Goal: Information Seeking & Learning: Learn about a topic

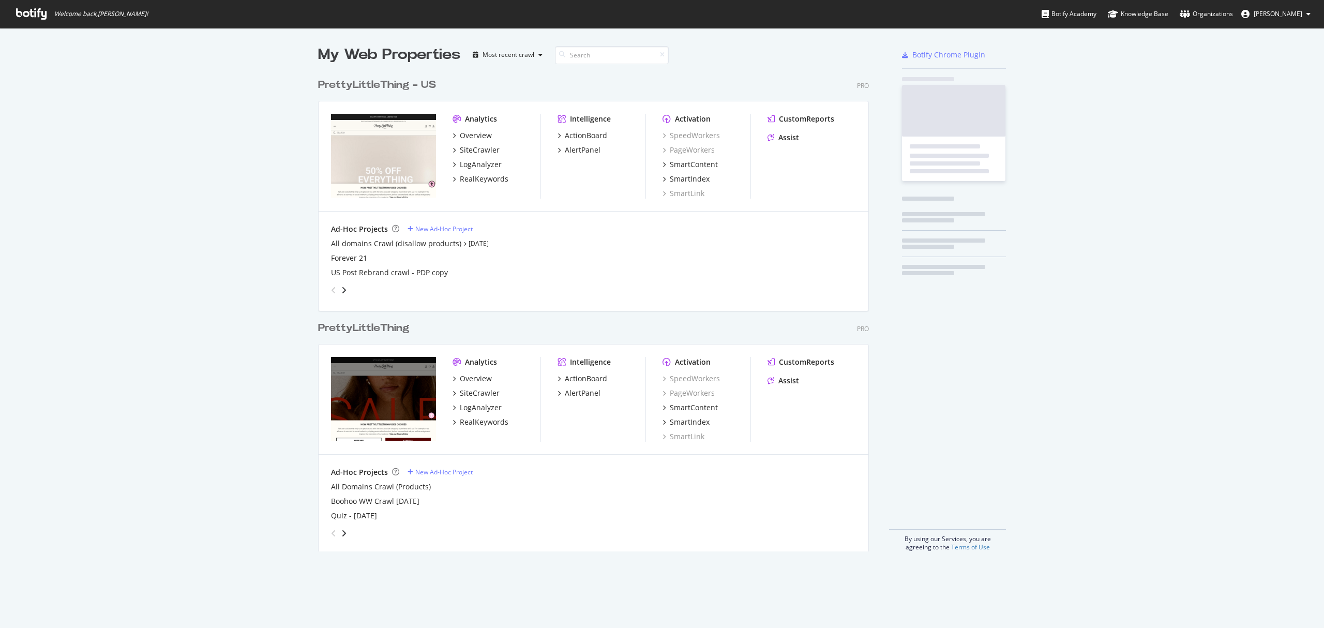
scroll to position [476, 549]
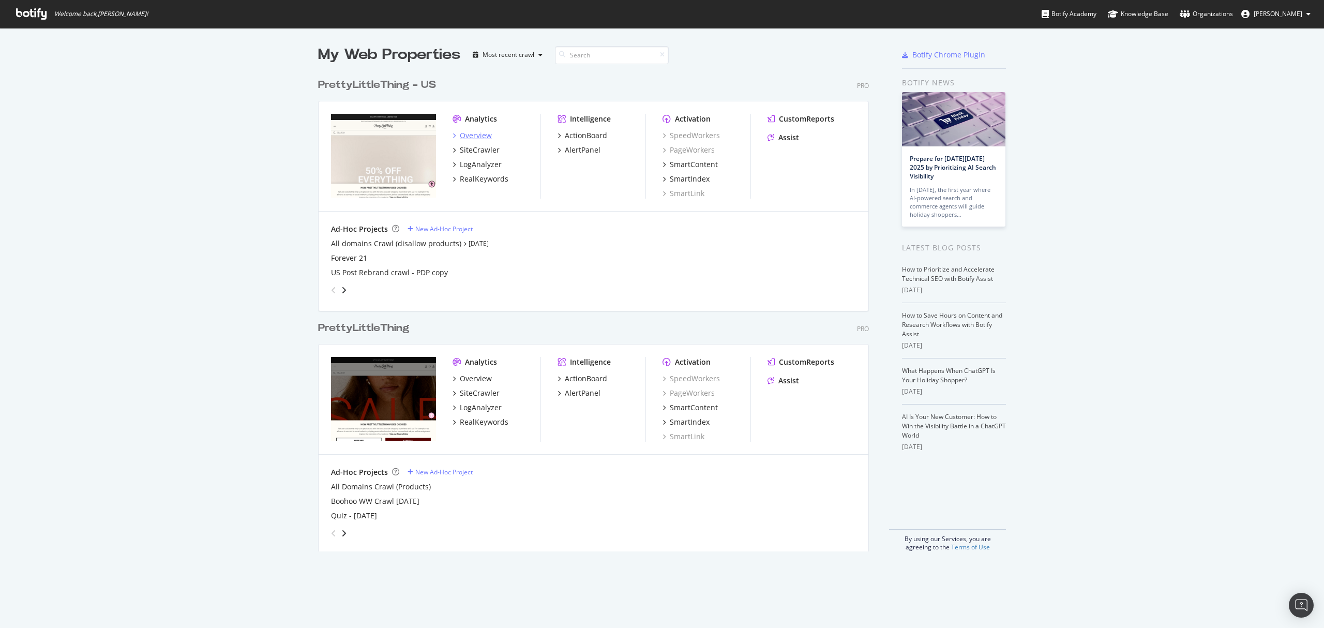
click at [476, 137] on div "Overview" at bounding box center [476, 135] width 32 height 10
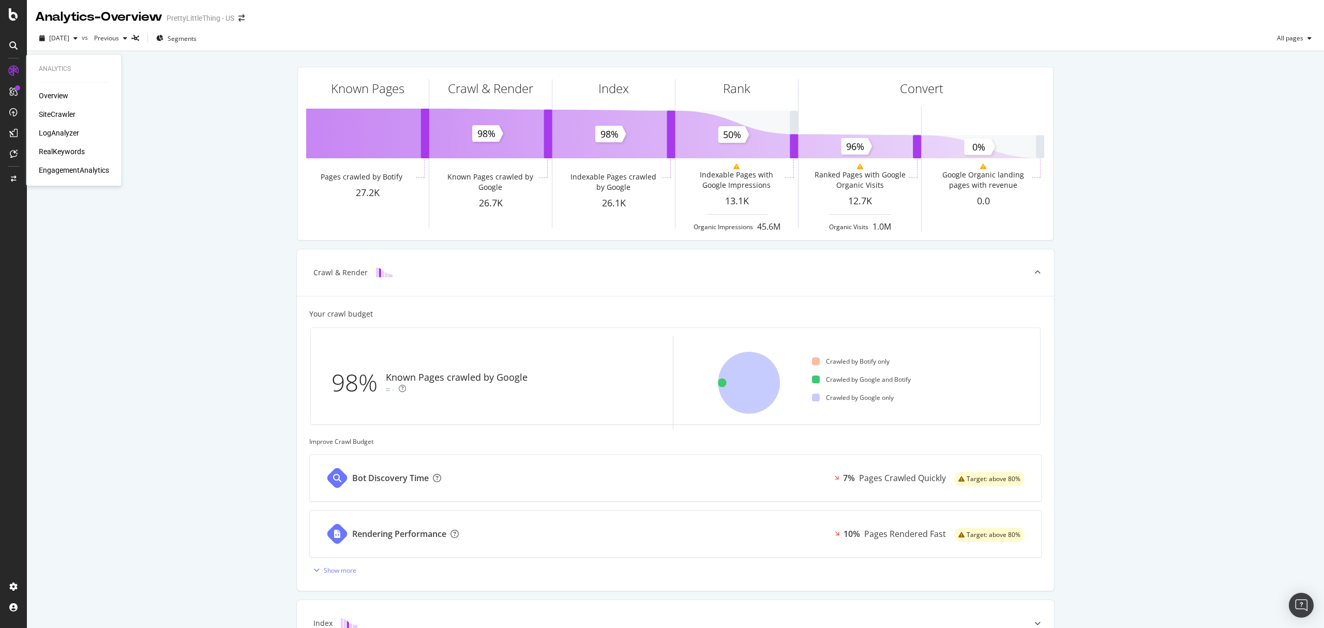
click at [49, 111] on div "SiteCrawler" at bounding box center [57, 114] width 37 height 10
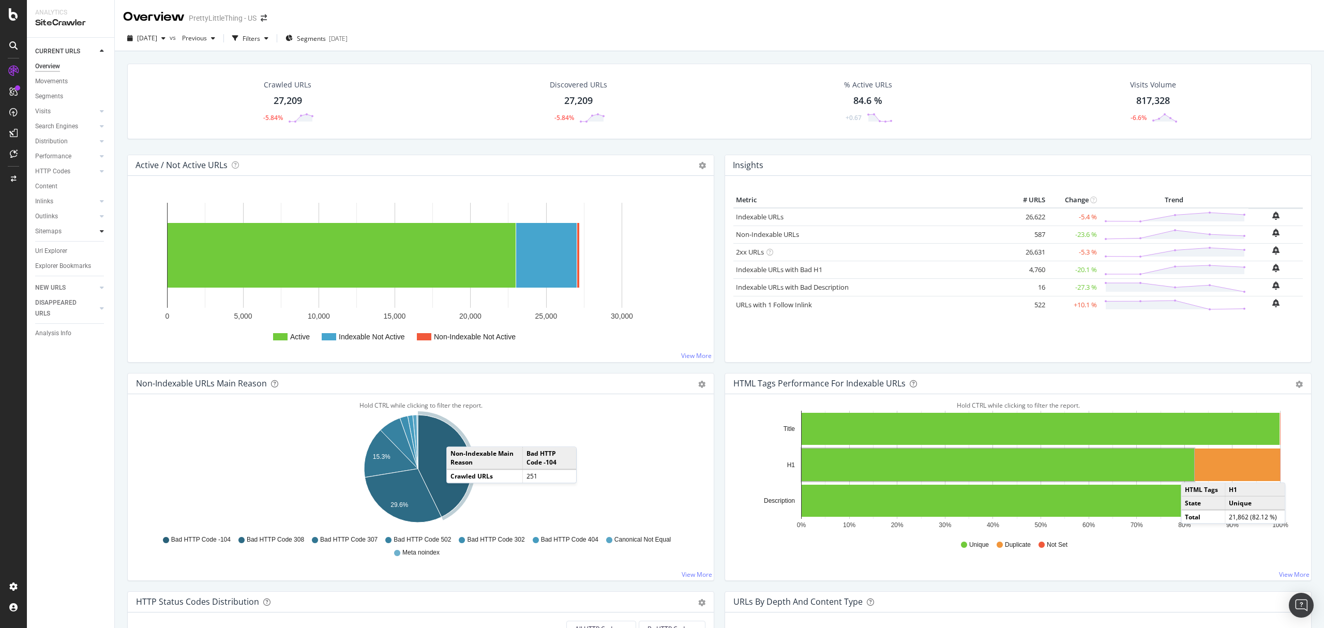
click at [100, 232] on icon at bounding box center [102, 231] width 4 height 6
click at [64, 247] on div "Top Charts" at bounding box center [55, 246] width 31 height 11
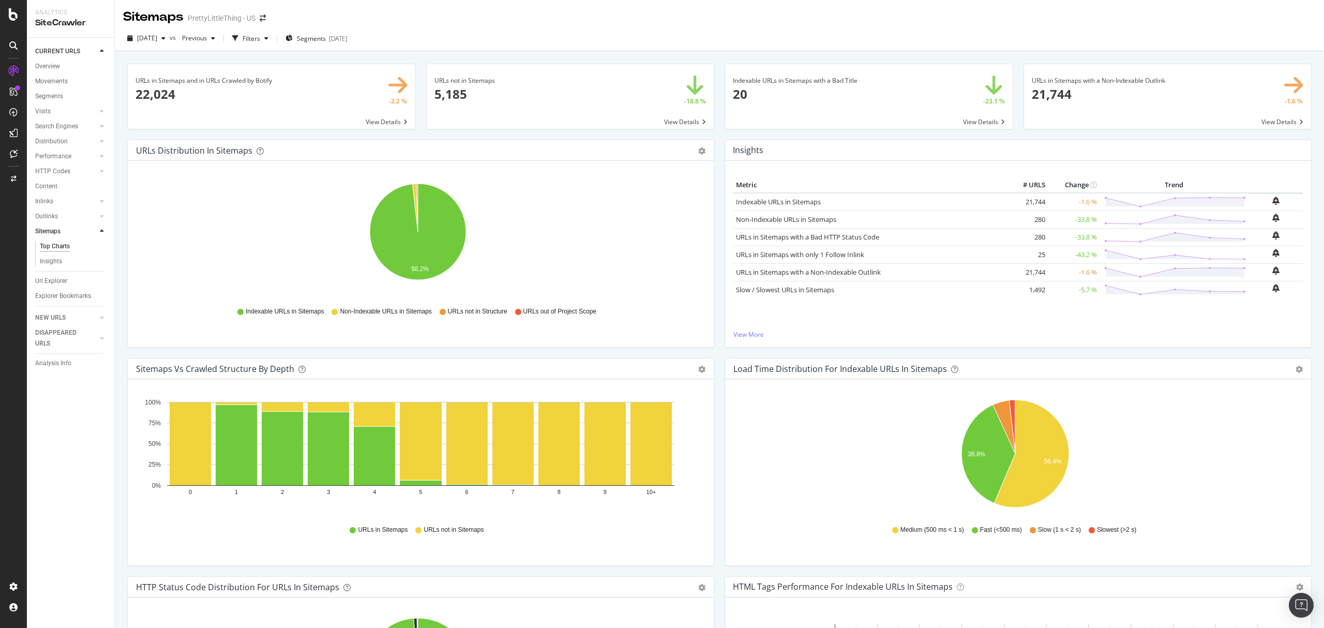
click at [546, 90] on span at bounding box center [571, 96] width 288 height 65
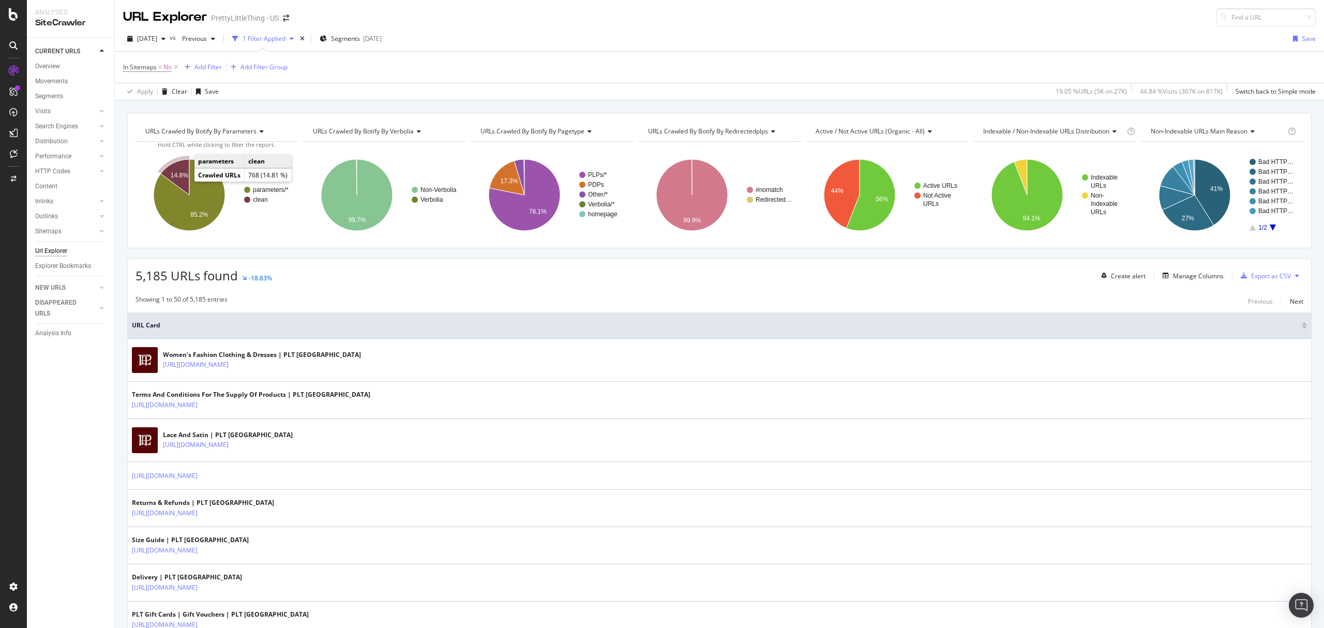
click at [183, 179] on text "14.8%" at bounding box center [180, 175] width 18 height 7
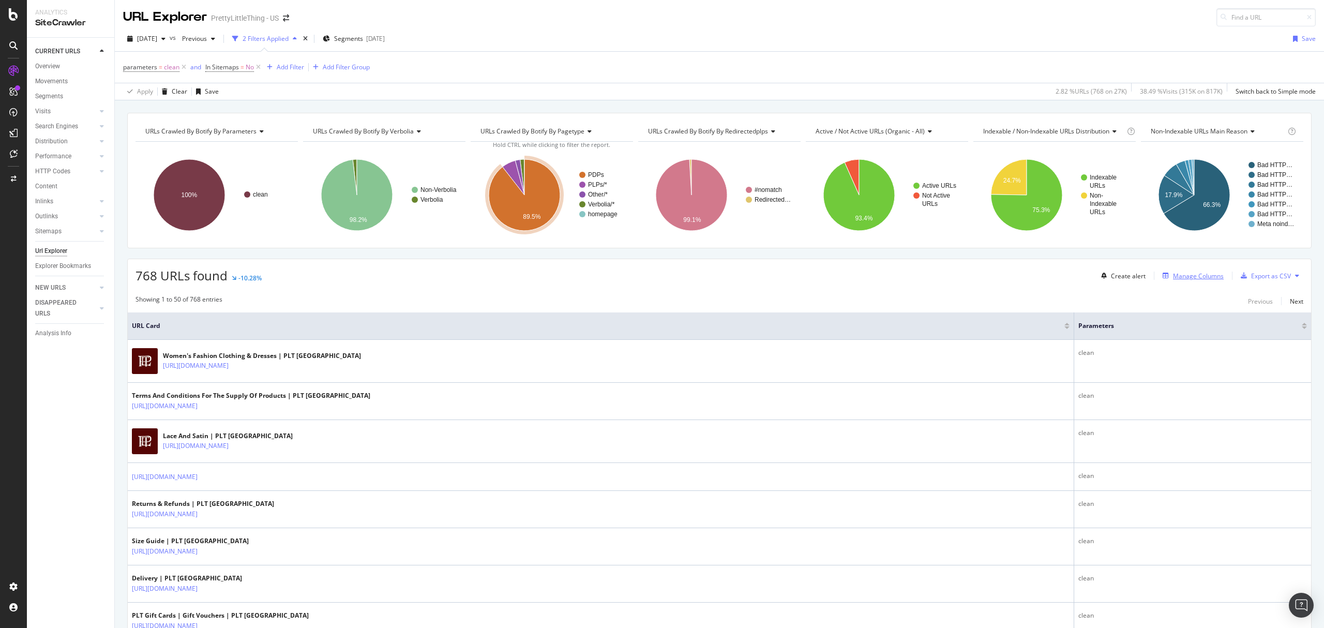
click at [1176, 280] on div "Manage Columns" at bounding box center [1198, 276] width 51 height 9
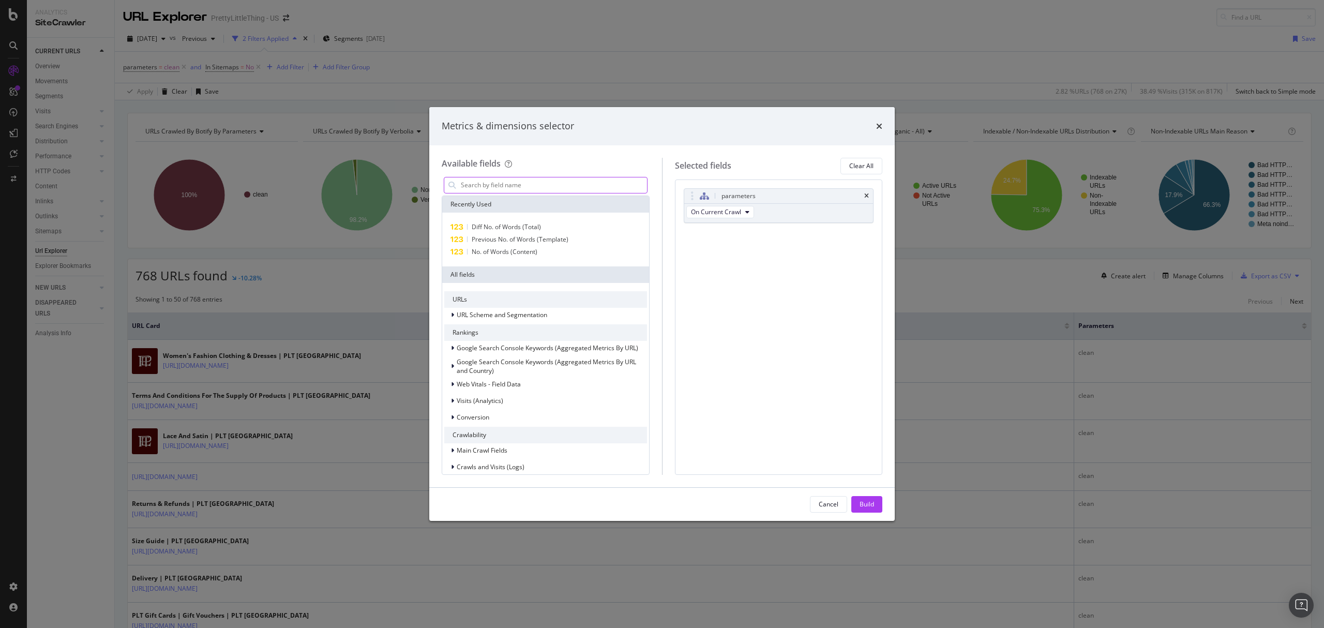
click at [464, 183] on input "modal" at bounding box center [553, 185] width 187 height 16
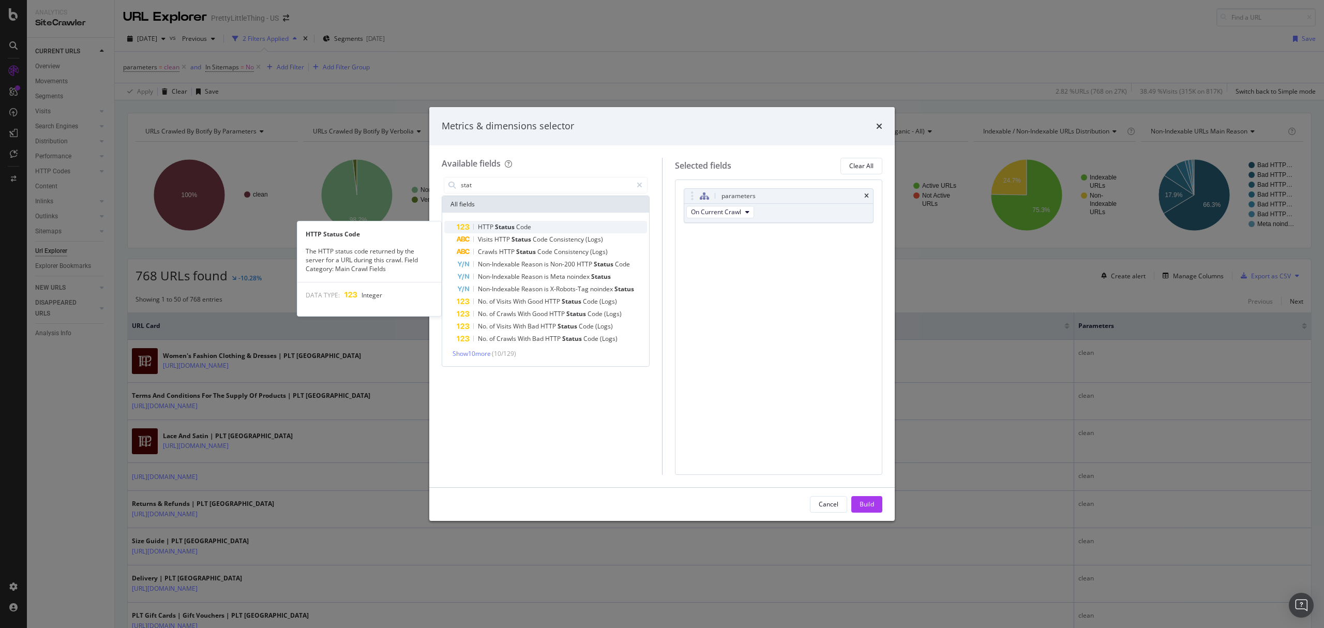
type input "stat"
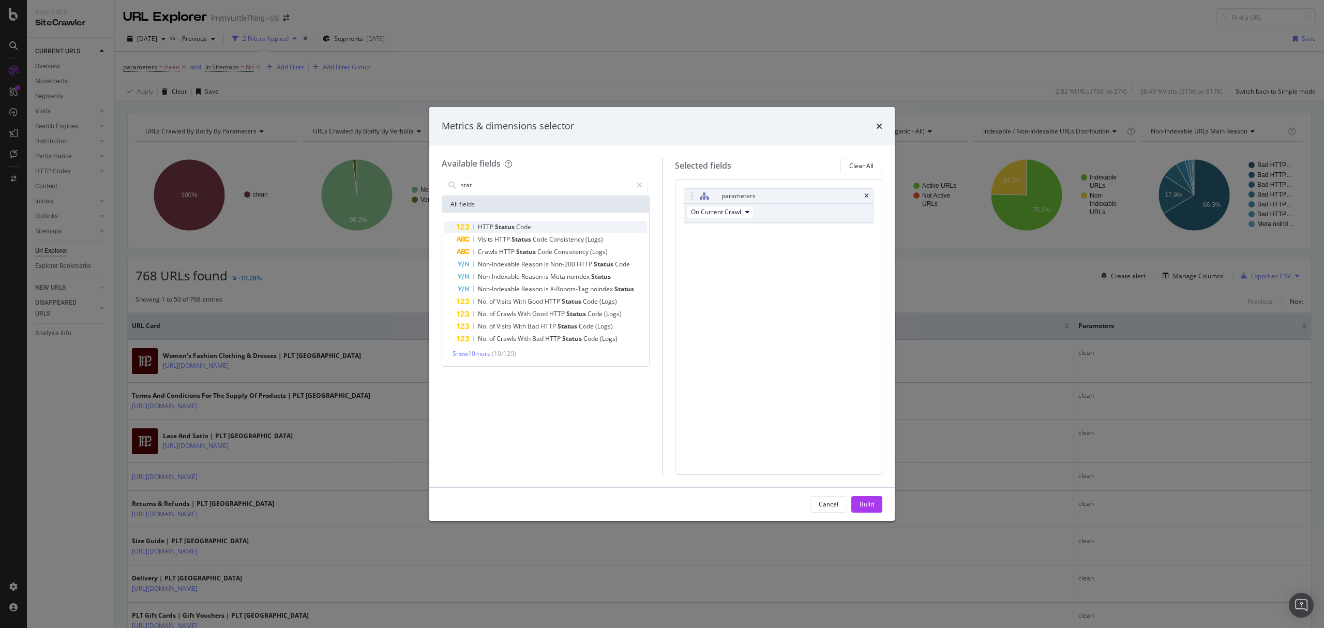
click at [525, 226] on span "Code" at bounding box center [523, 226] width 15 height 9
click at [869, 512] on button "Build" at bounding box center [867, 504] width 31 height 17
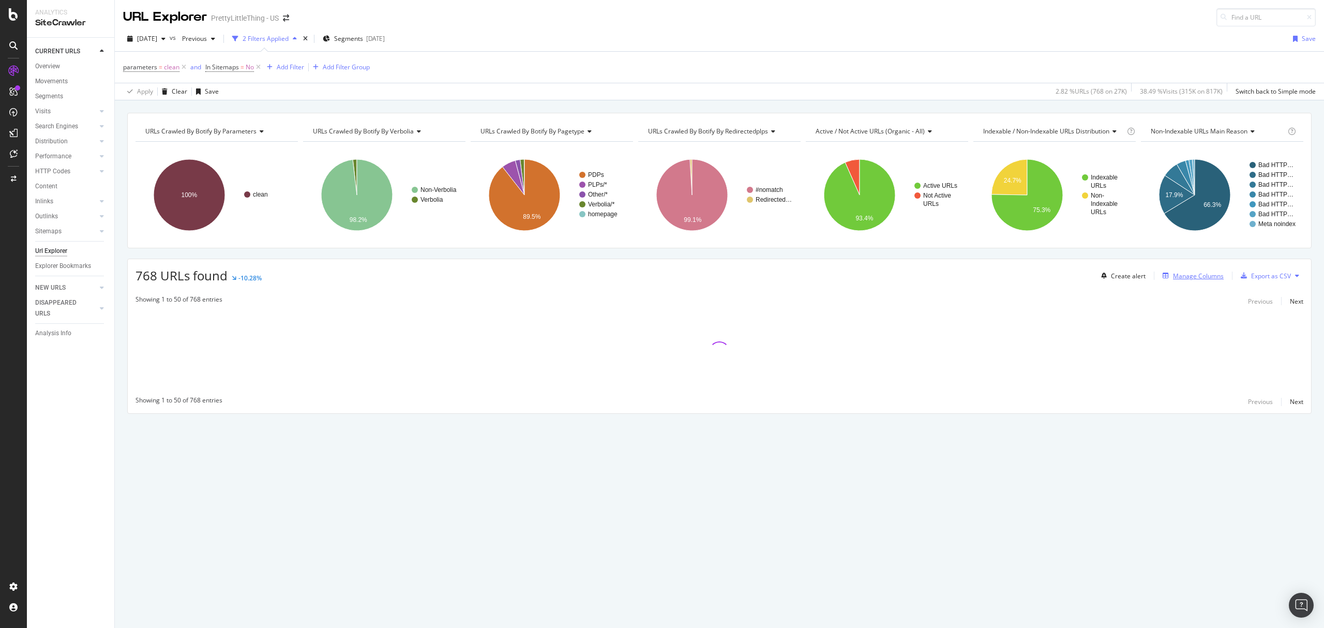
click at [1195, 278] on div "Manage Columns" at bounding box center [1198, 276] width 51 height 9
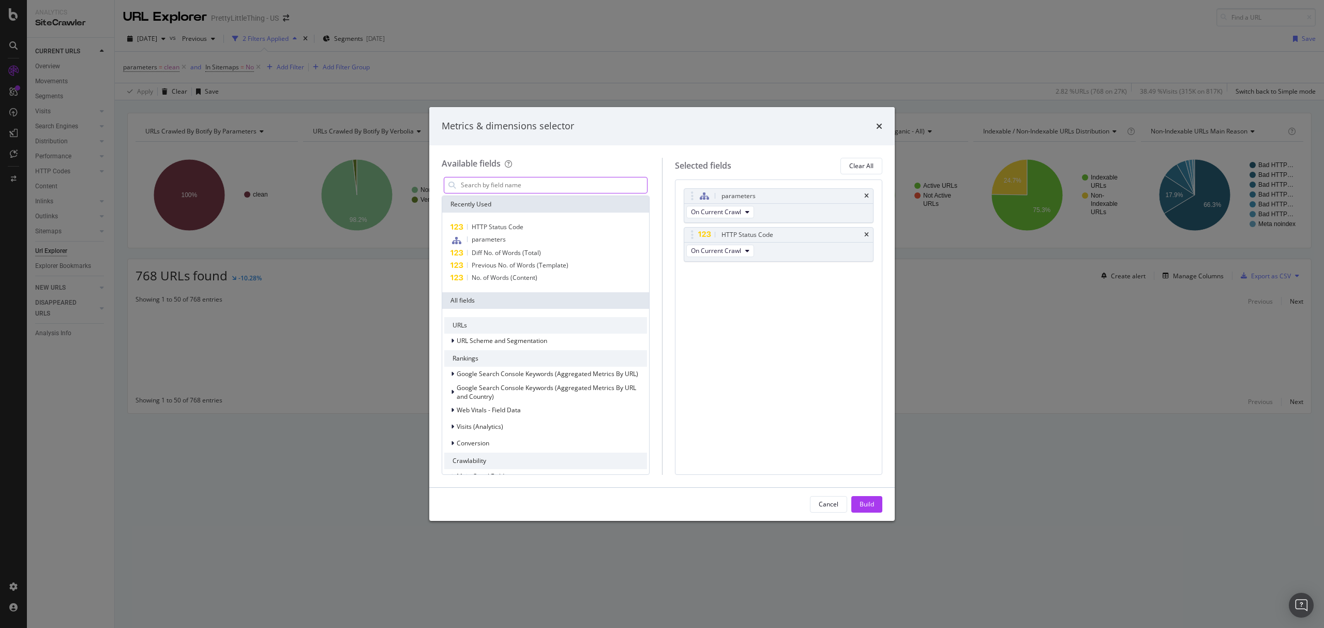
click at [517, 185] on input "modal" at bounding box center [553, 185] width 187 height 16
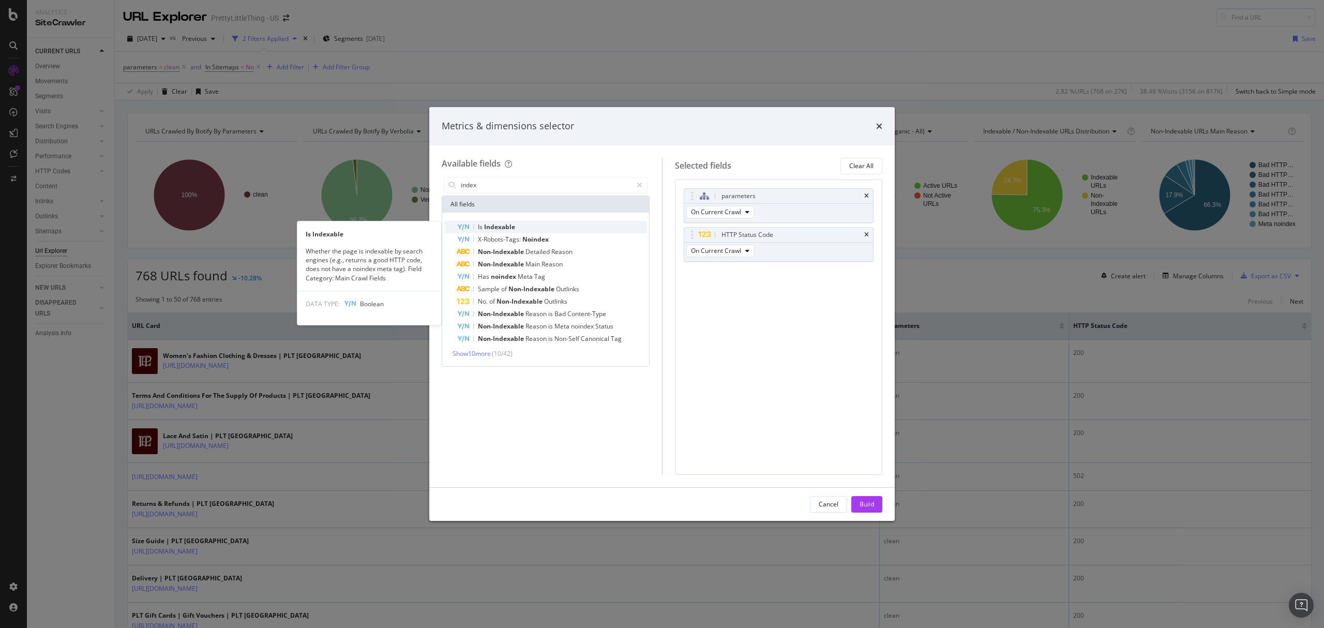
type input "index"
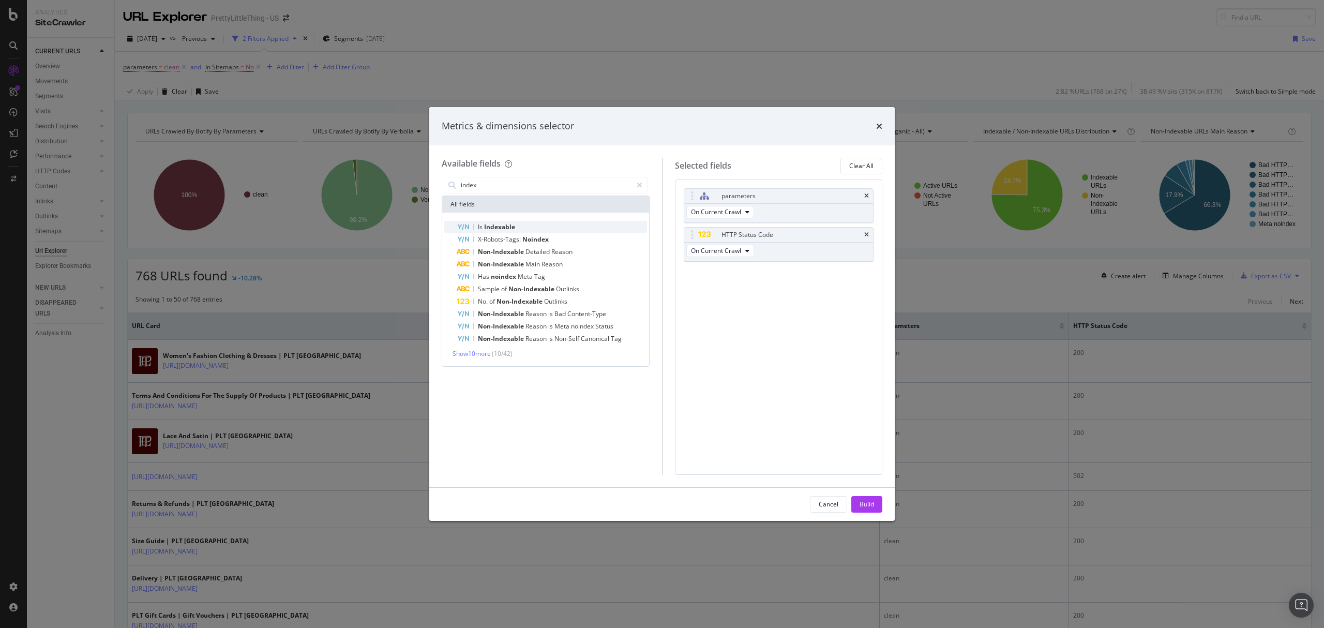
click at [502, 226] on span "Indexable" at bounding box center [499, 226] width 31 height 9
click at [866, 502] on div "Build" at bounding box center [867, 504] width 14 height 9
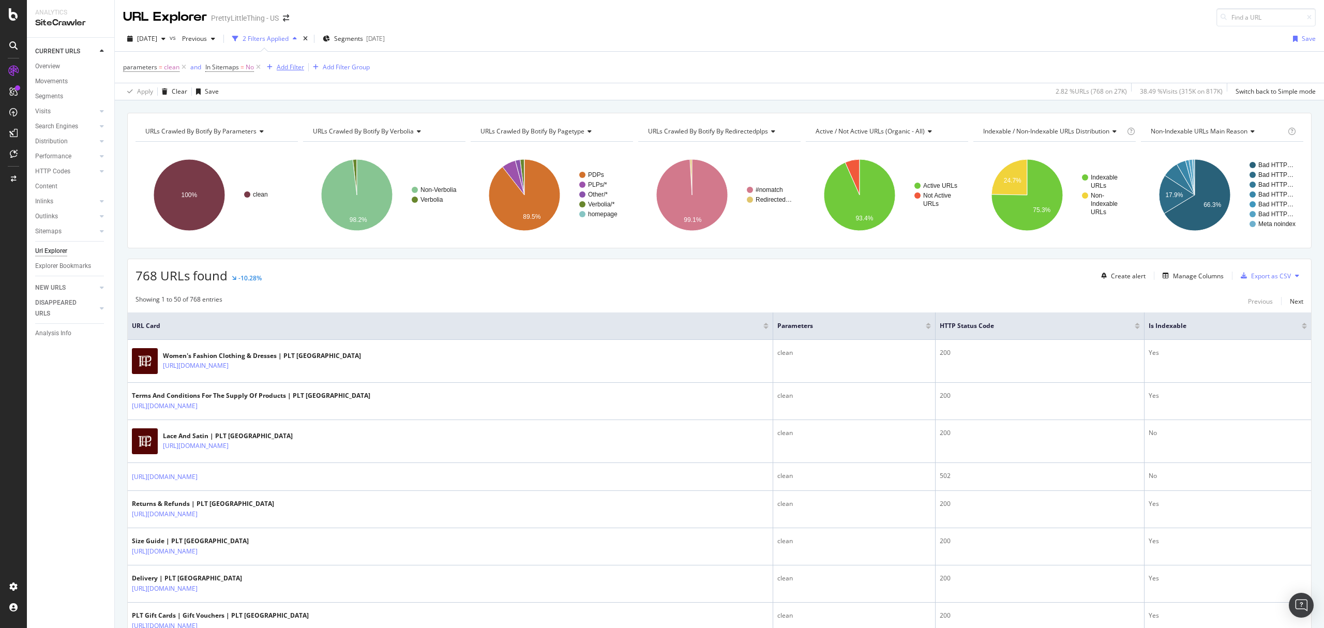
click at [280, 70] on div "Add Filter" at bounding box center [290, 67] width 27 height 9
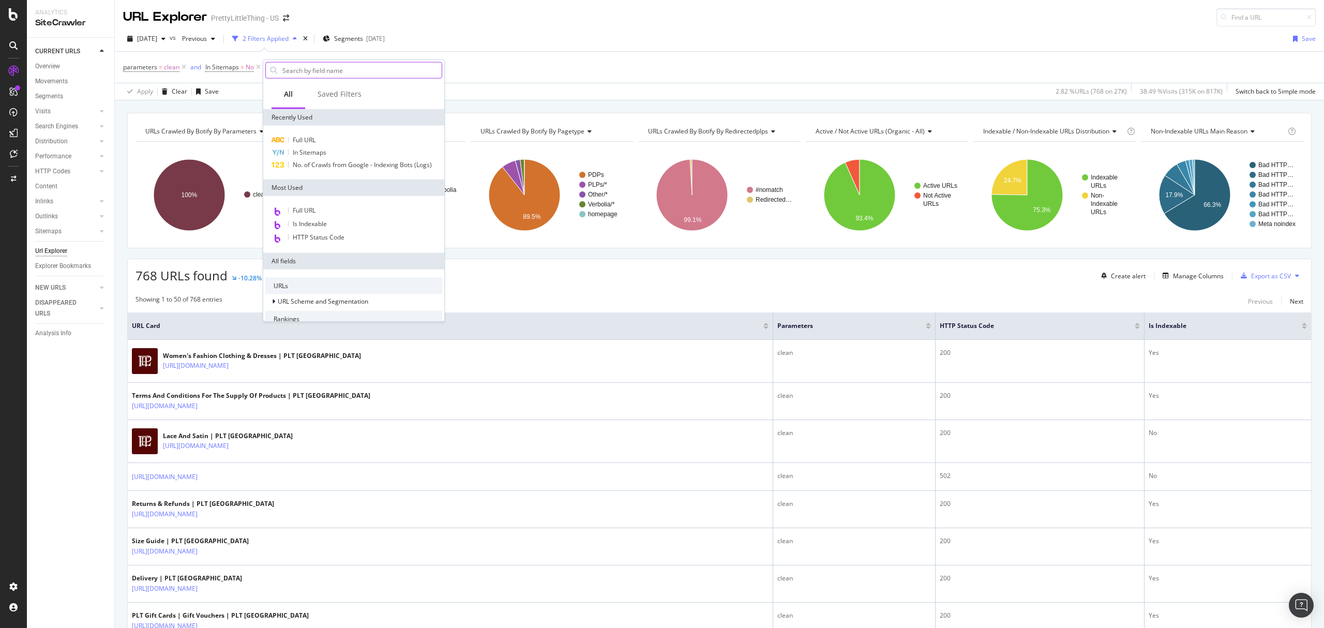
click at [308, 65] on input "text" at bounding box center [361, 71] width 160 height 16
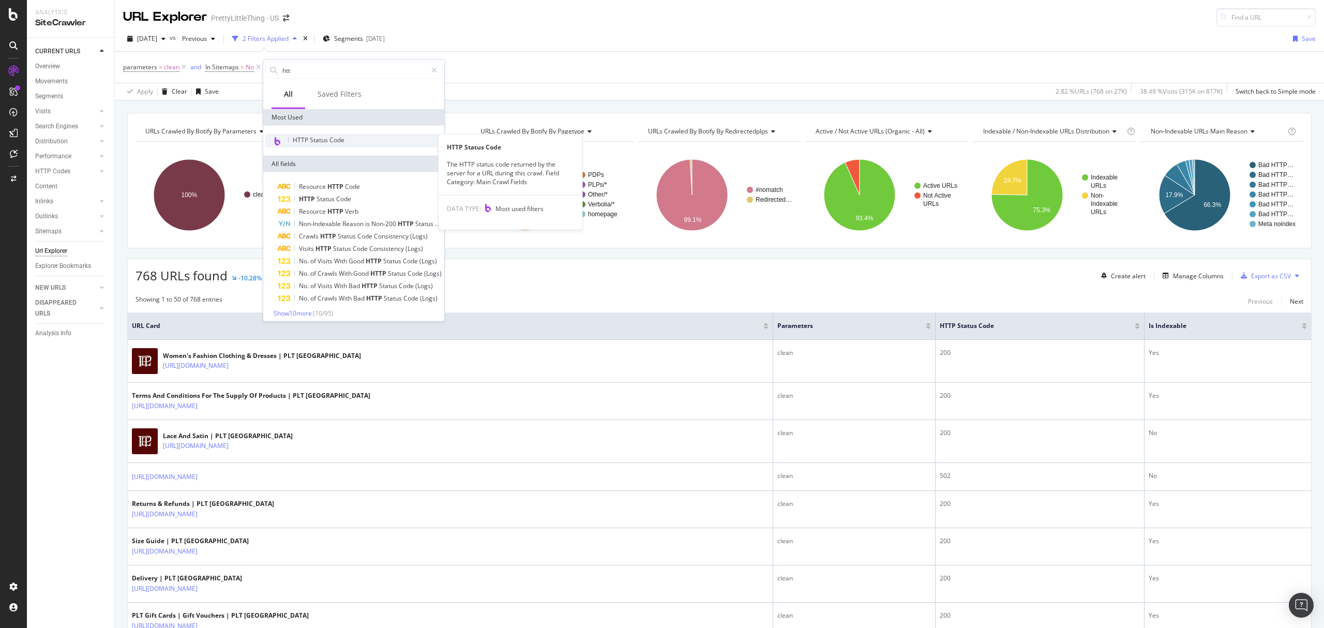
type input "htt"
click at [313, 139] on span "HTTP Status Code" at bounding box center [319, 140] width 52 height 9
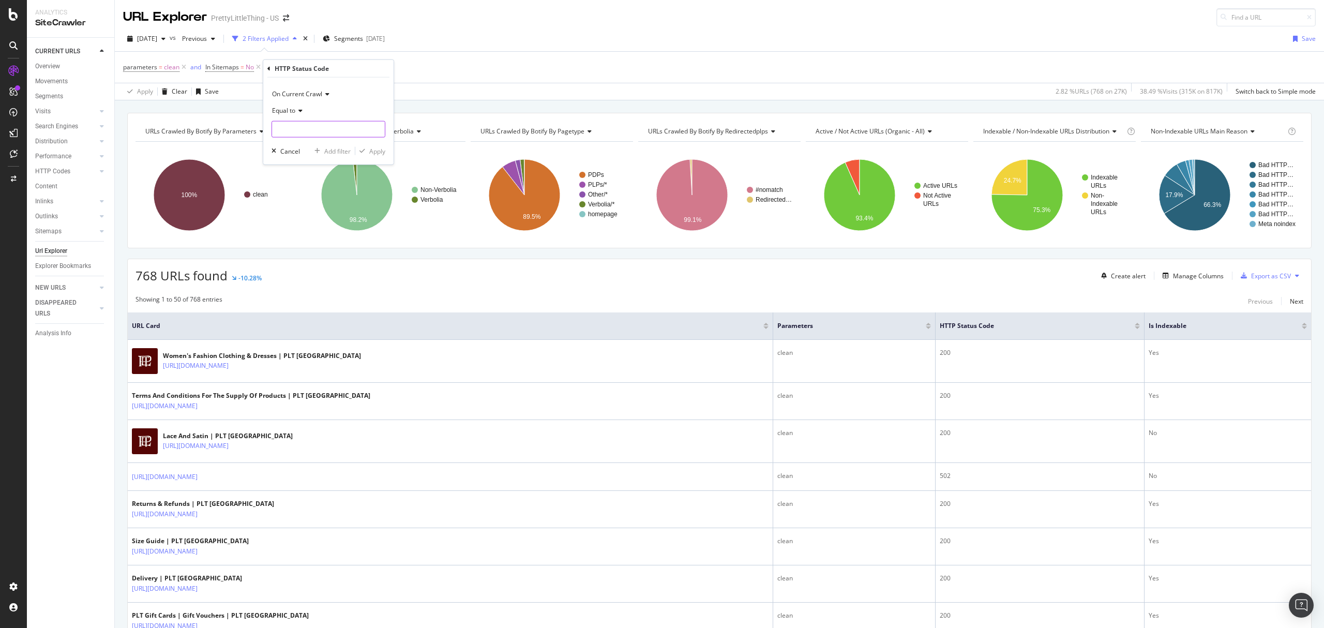
click at [367, 127] on input "number" at bounding box center [329, 129] width 114 height 17
click at [339, 143] on span "200" at bounding box center [311, 143] width 72 height 9
type input "200"
click at [369, 144] on div "On Current Crawl Equal to 200 200 Cancel Add filter Apply" at bounding box center [328, 121] width 130 height 87
click at [375, 147] on div "Apply" at bounding box center [377, 150] width 16 height 9
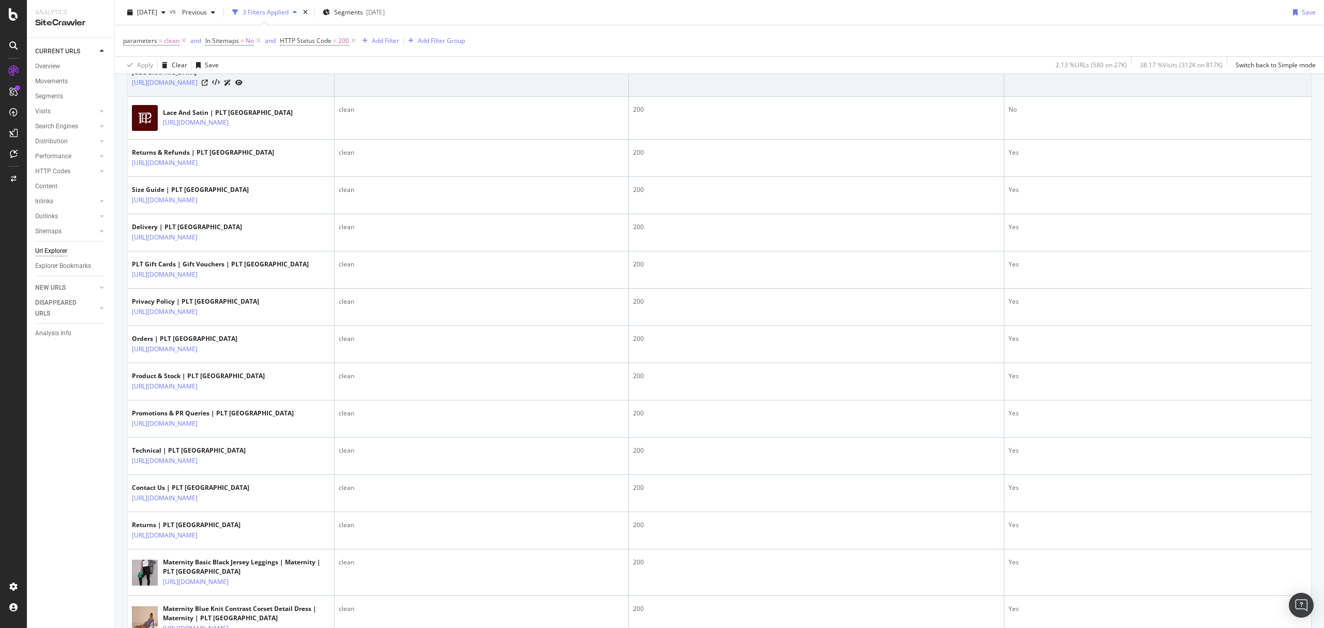
scroll to position [201, 0]
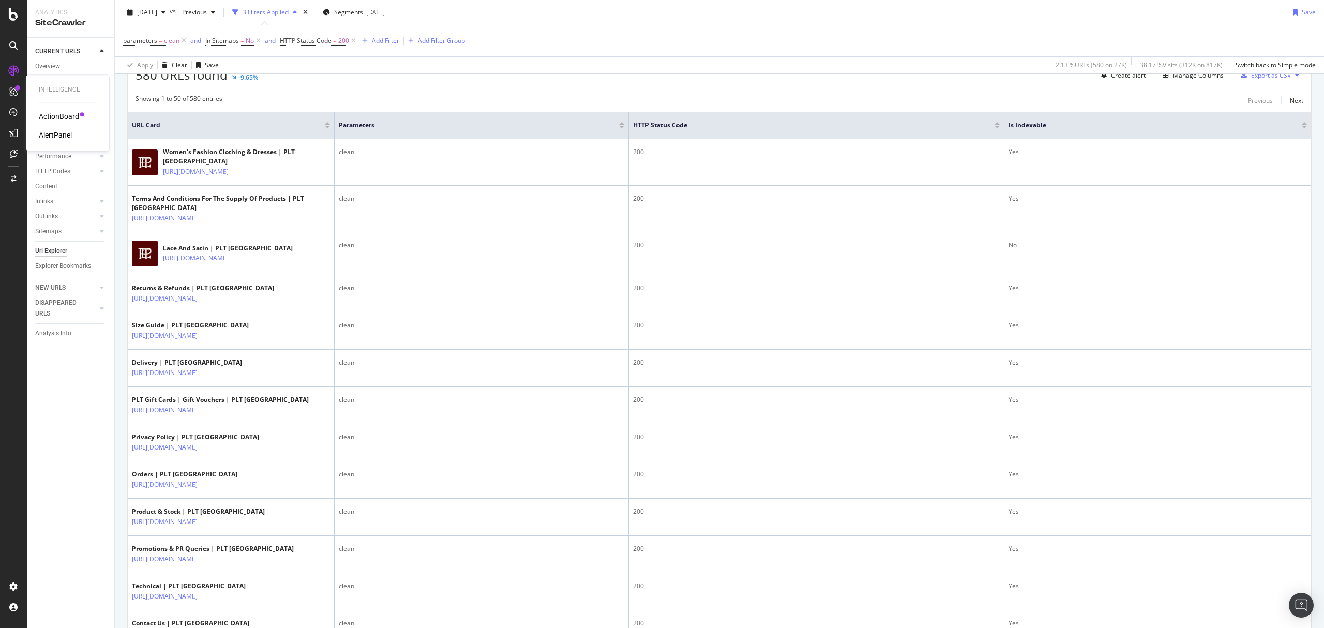
click at [10, 93] on icon at bounding box center [13, 91] width 8 height 8
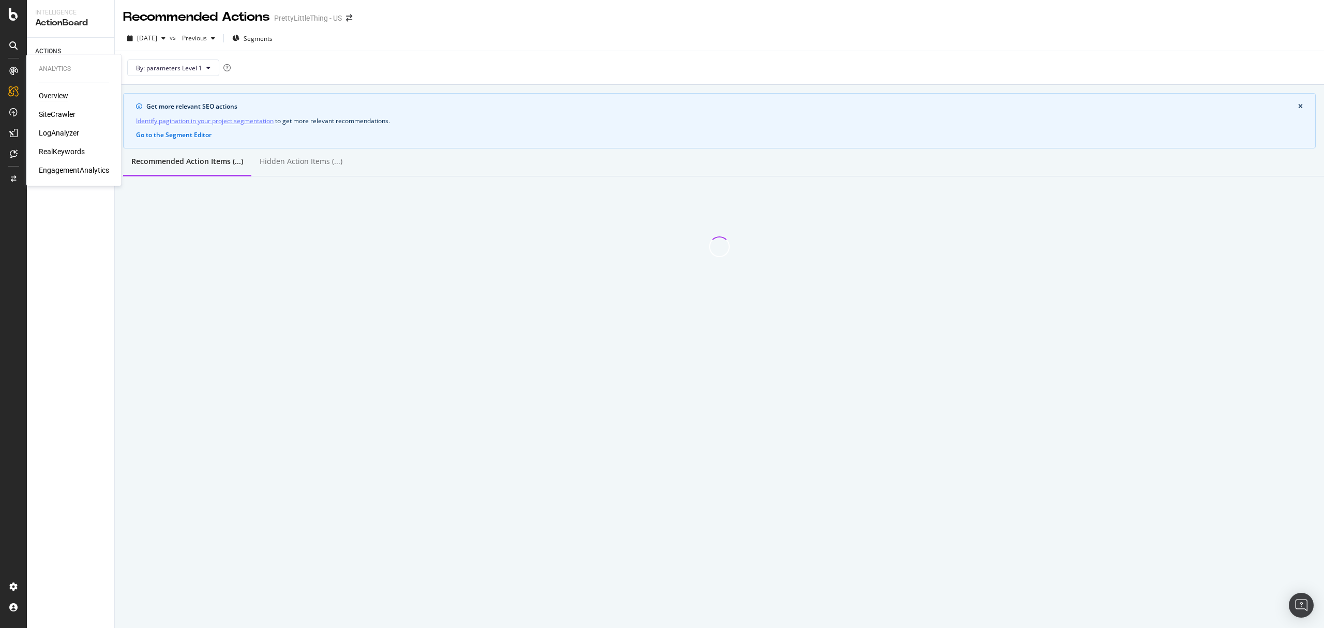
click at [52, 94] on div "Overview" at bounding box center [53, 96] width 29 height 10
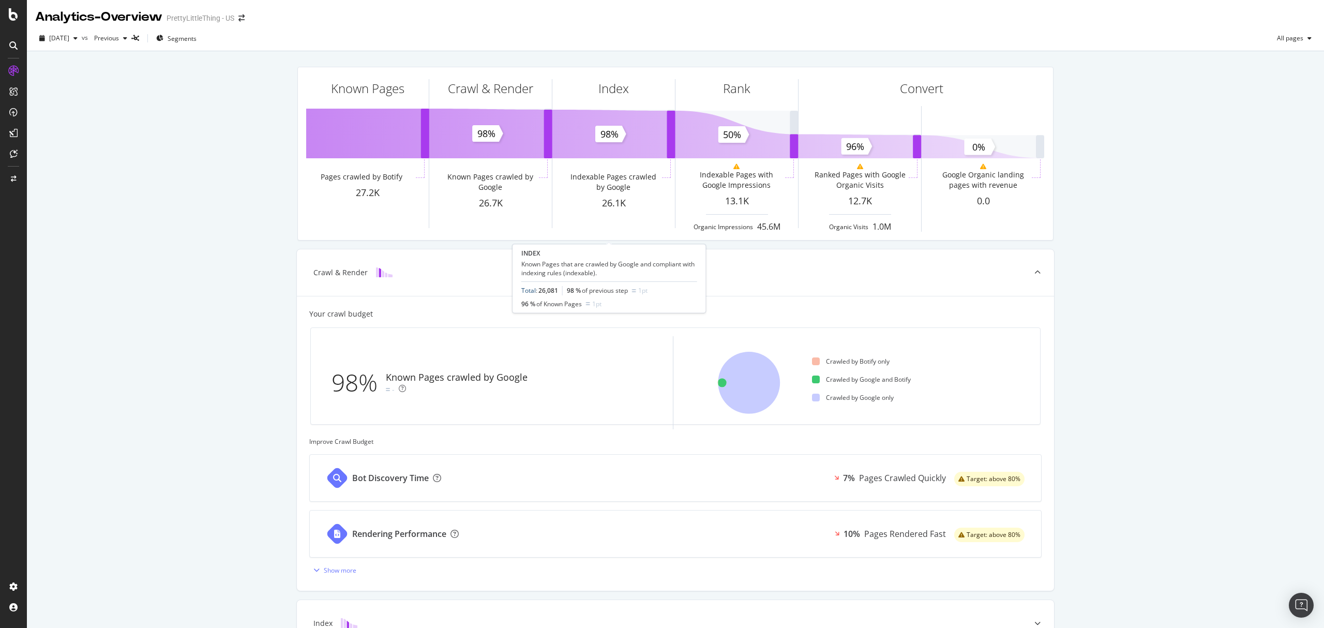
click at [530, 293] on link "Total" at bounding box center [529, 290] width 14 height 9
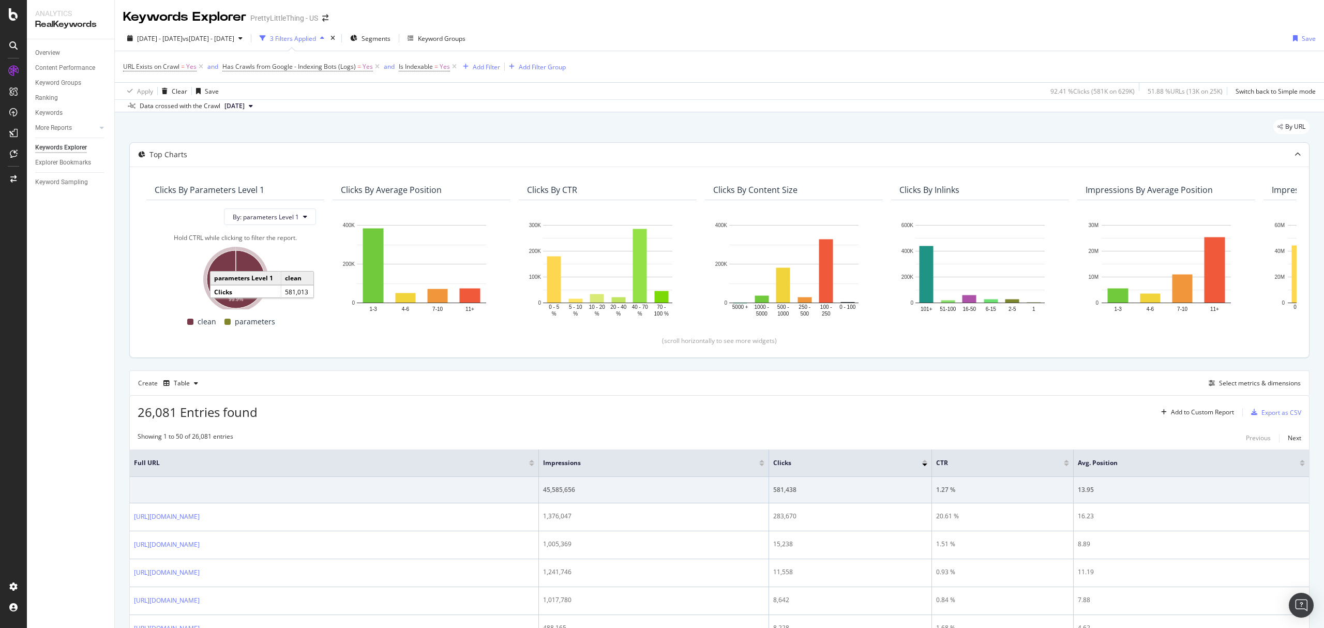
click at [229, 266] on icon "A chart." at bounding box center [236, 279] width 58 height 58
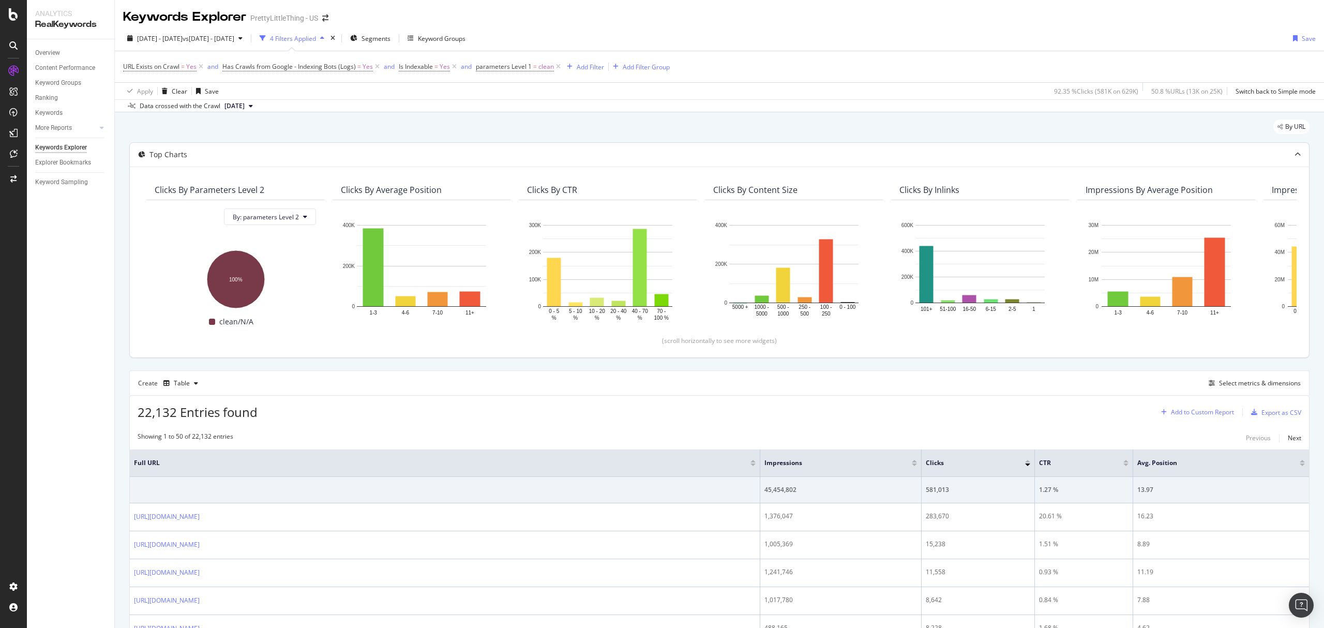
click at [1184, 415] on div "Add to Custom Report" at bounding box center [1202, 412] width 63 height 6
click at [1105, 395] on div "Create Table Select metrics & dimensions" at bounding box center [719, 382] width 1181 height 25
click at [1219, 385] on div "Select metrics & dimensions" at bounding box center [1260, 383] width 82 height 9
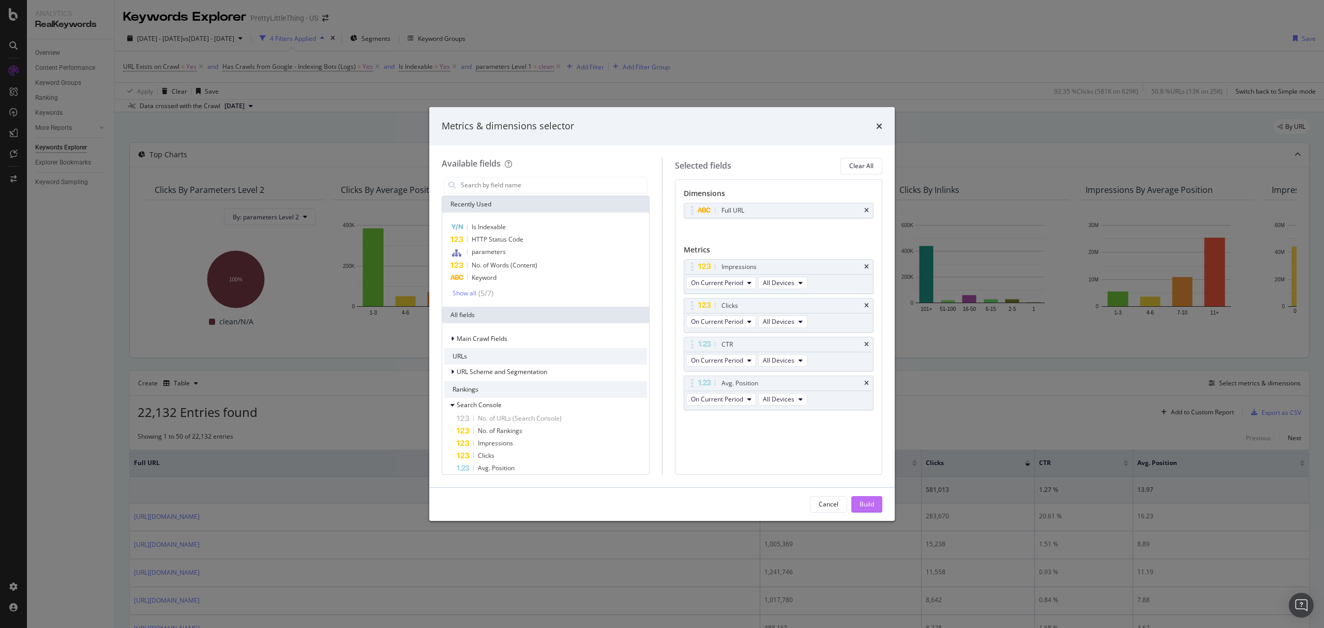
click at [866, 504] on div "Build" at bounding box center [867, 504] width 14 height 9
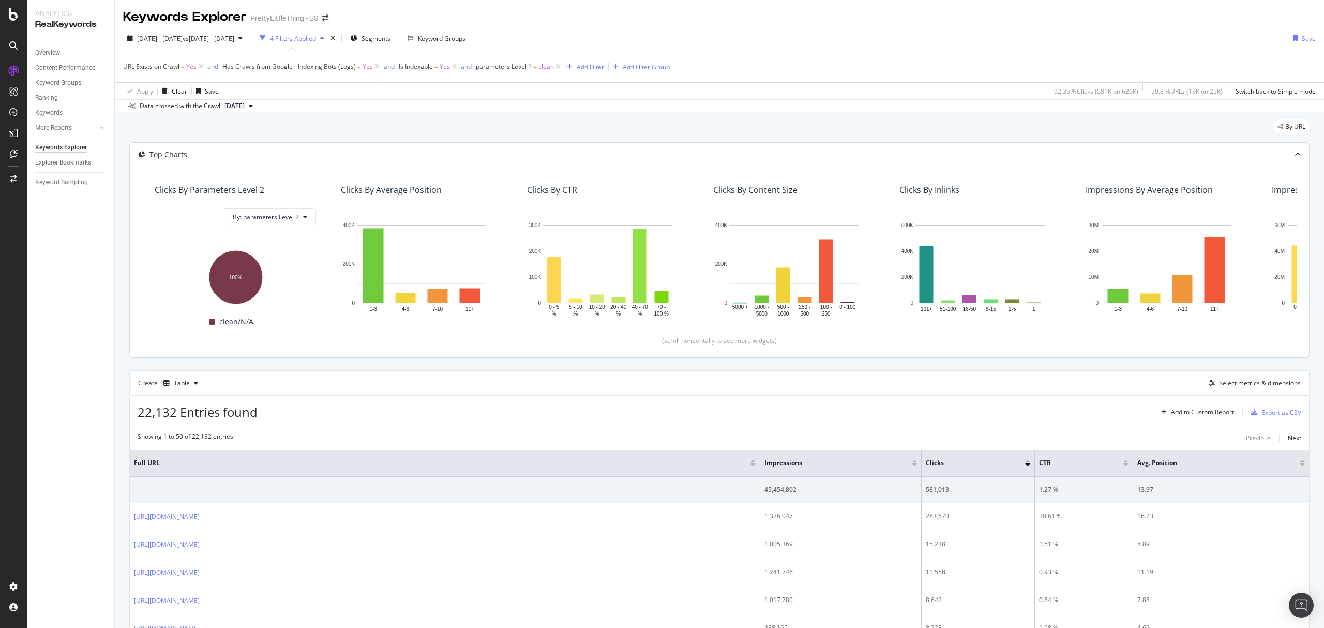
click at [587, 69] on div "Add Filter" at bounding box center [590, 67] width 27 height 9
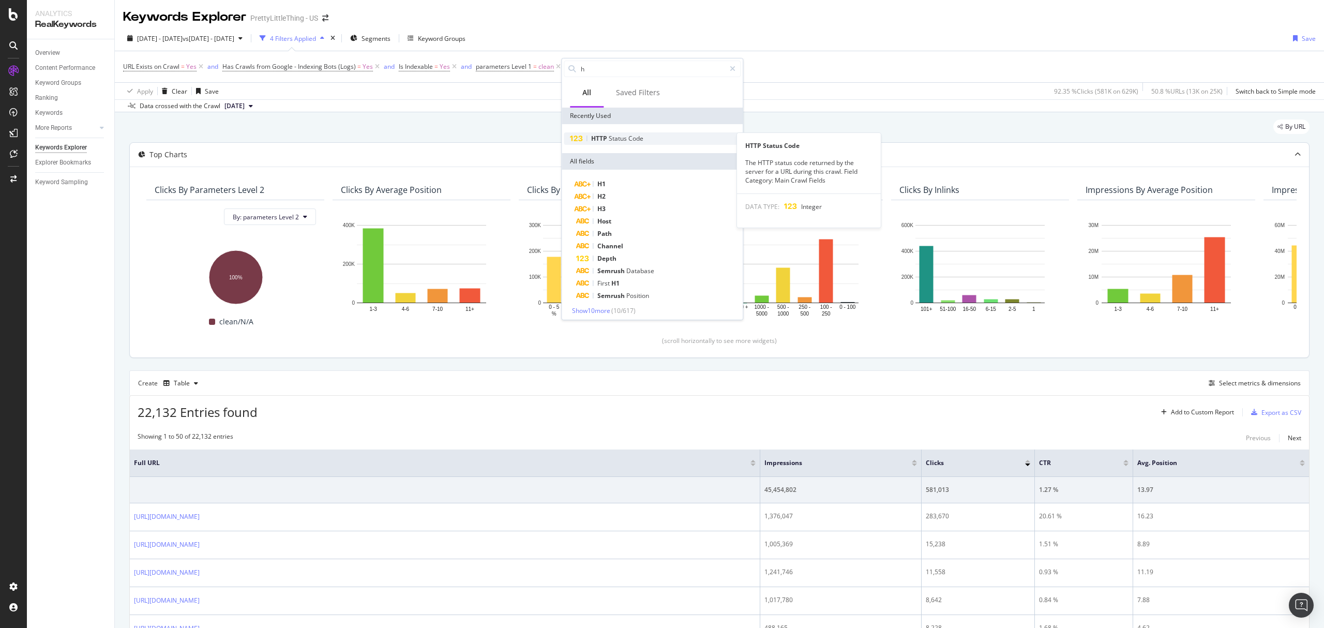
type input "h"
click at [606, 135] on span "HTTP" at bounding box center [600, 138] width 18 height 9
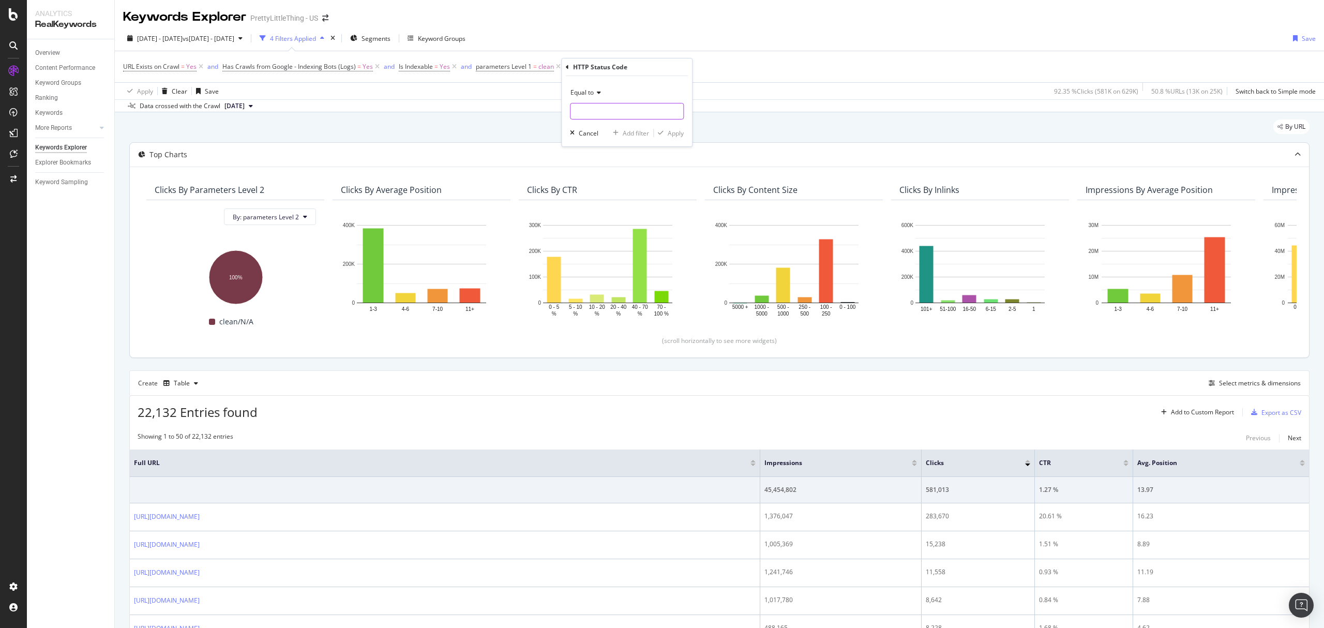
click at [592, 109] on input "number" at bounding box center [627, 111] width 114 height 17
click at [591, 128] on span "200" at bounding box center [609, 125] width 72 height 9
type input "200"
click at [673, 135] on div "Apply" at bounding box center [676, 133] width 16 height 9
click at [675, 65] on div "Add Filter" at bounding box center [685, 67] width 27 height 9
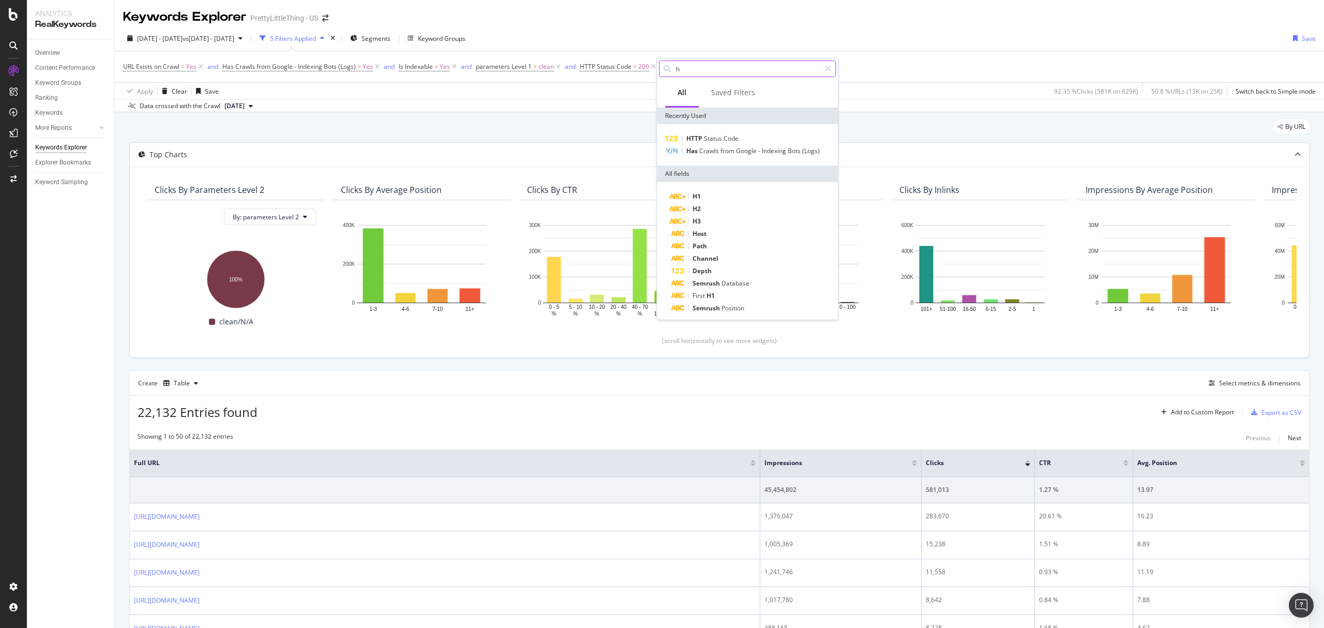
click at [694, 65] on input "h" at bounding box center [747, 69] width 145 height 16
drag, startPoint x: 717, startPoint y: 68, endPoint x: 613, endPoint y: 68, distance: 104.0
click at [613, 68] on body "Analytics RealKeywords Overview Content Performance Keyword Groups Ranking Keyw…" at bounding box center [662, 314] width 1324 height 628
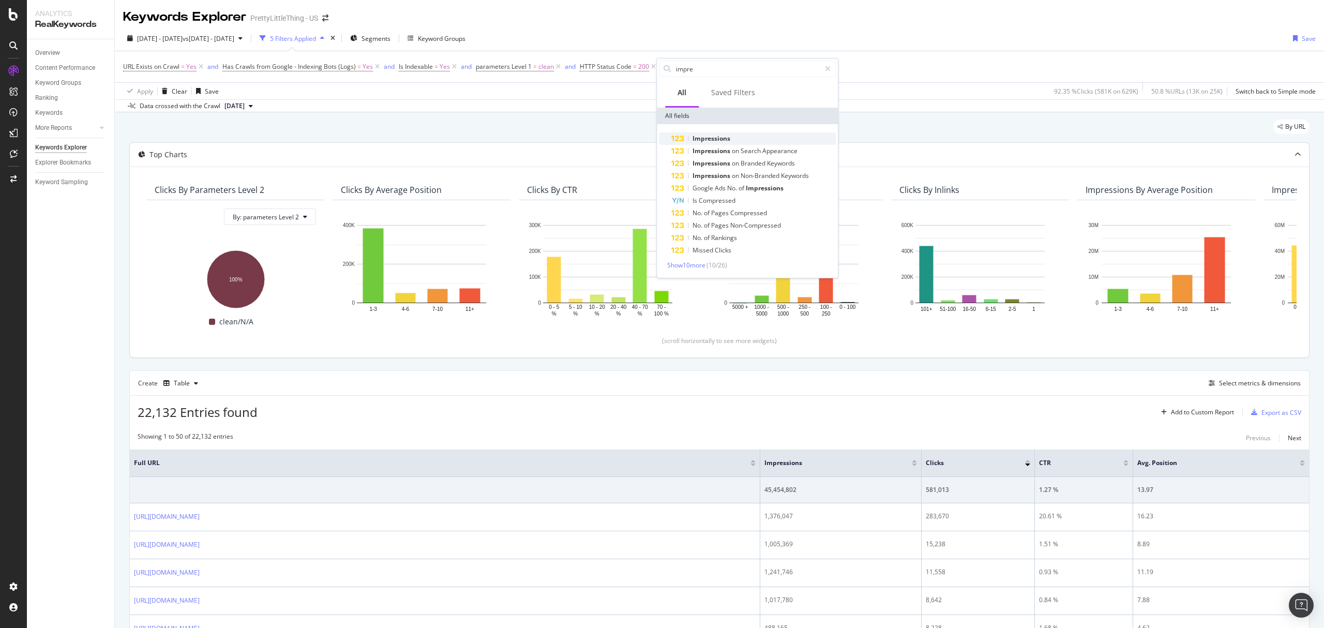
type input "impre"
click at [725, 133] on div "Impressions" at bounding box center [754, 138] width 165 height 12
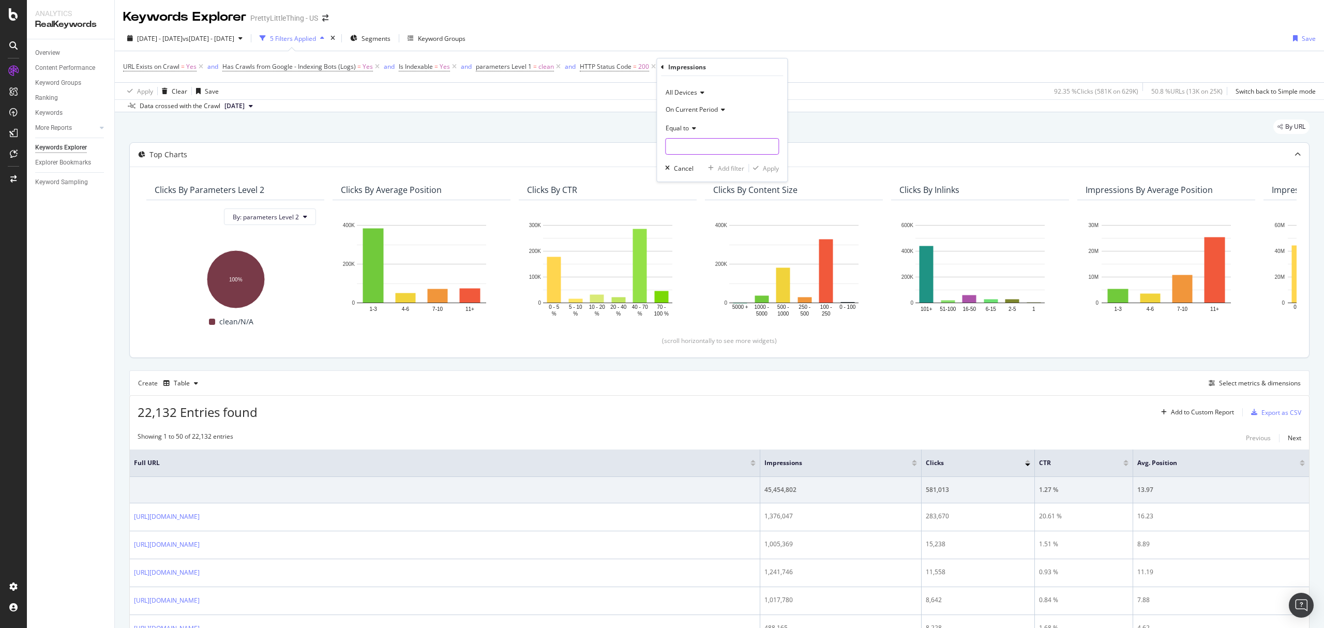
click at [696, 147] on input "number" at bounding box center [722, 146] width 114 height 17
type input "0"
click at [765, 166] on div "Apply" at bounding box center [771, 168] width 16 height 9
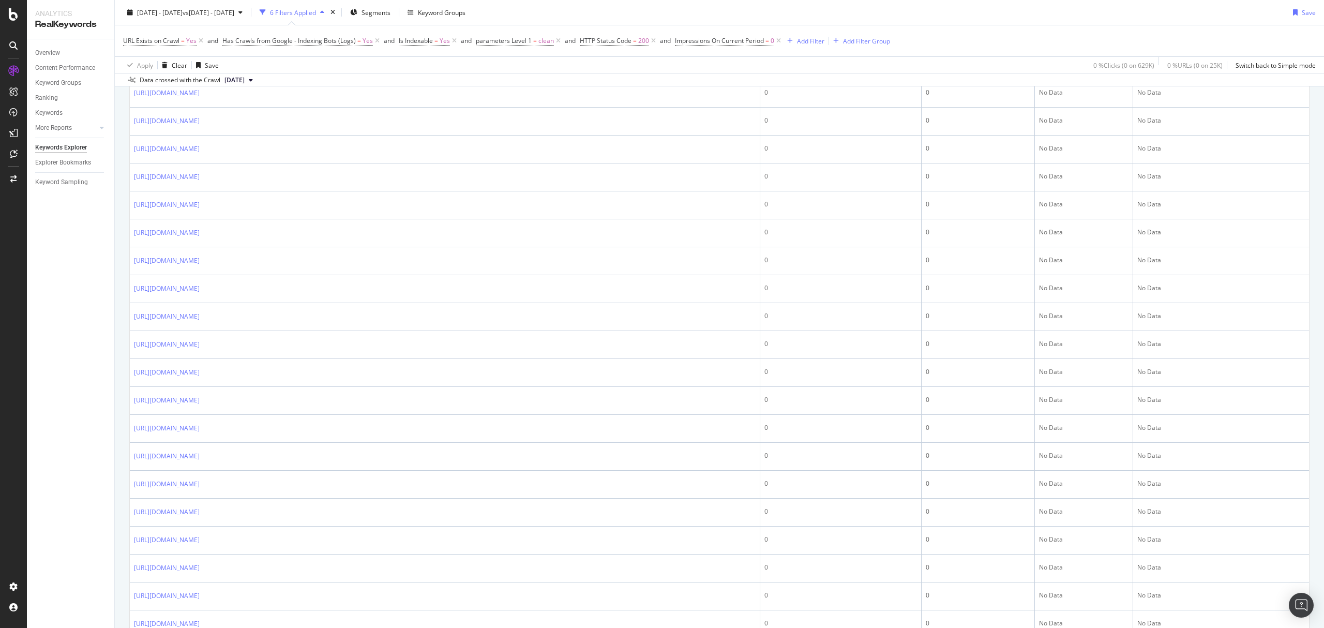
scroll to position [1315, 0]
